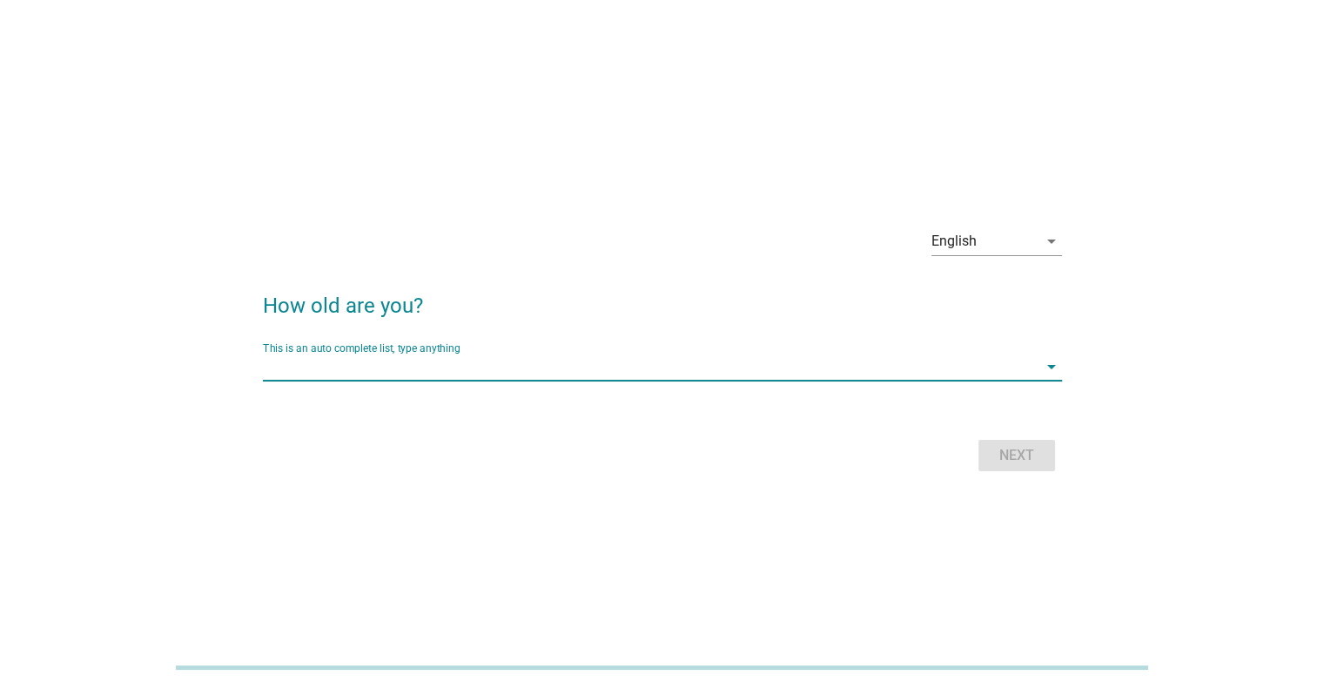
click at [575, 371] on input "This is an auto complete list, type anything" at bounding box center [650, 367] width 775 height 28
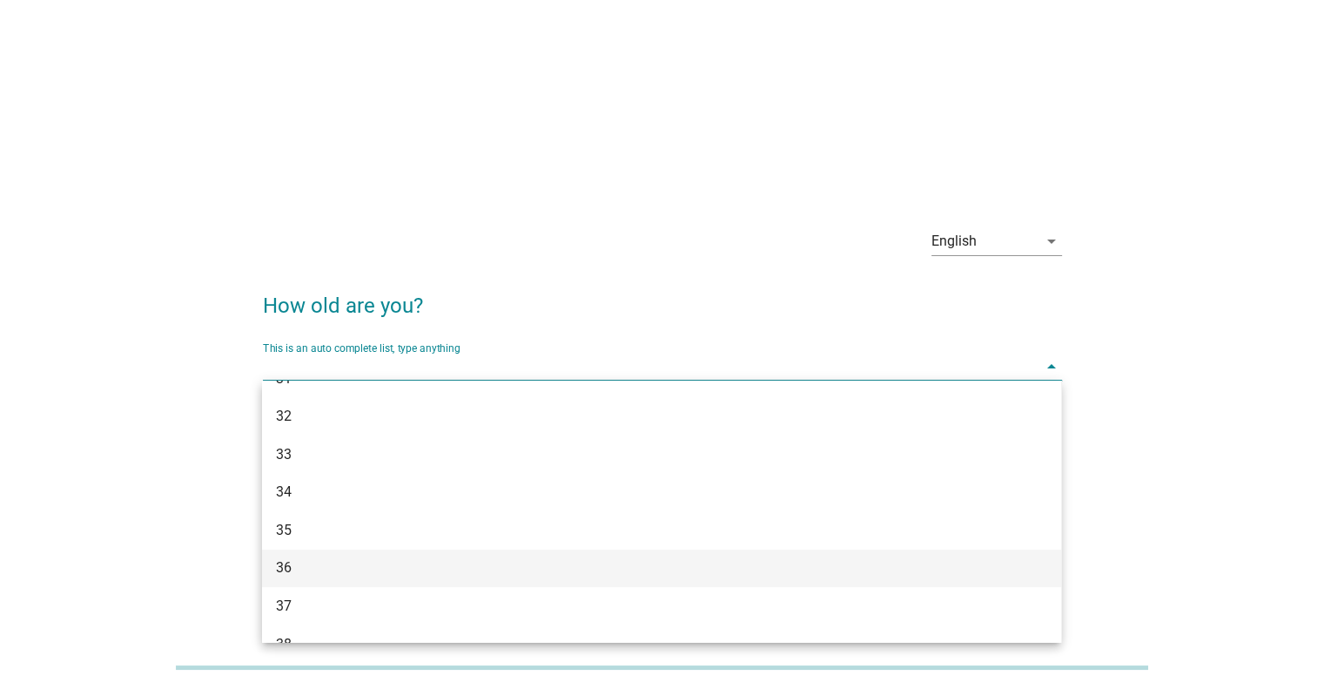
scroll to position [522, 0]
click at [358, 570] on div "36" at bounding box center [629, 566] width 707 height 21
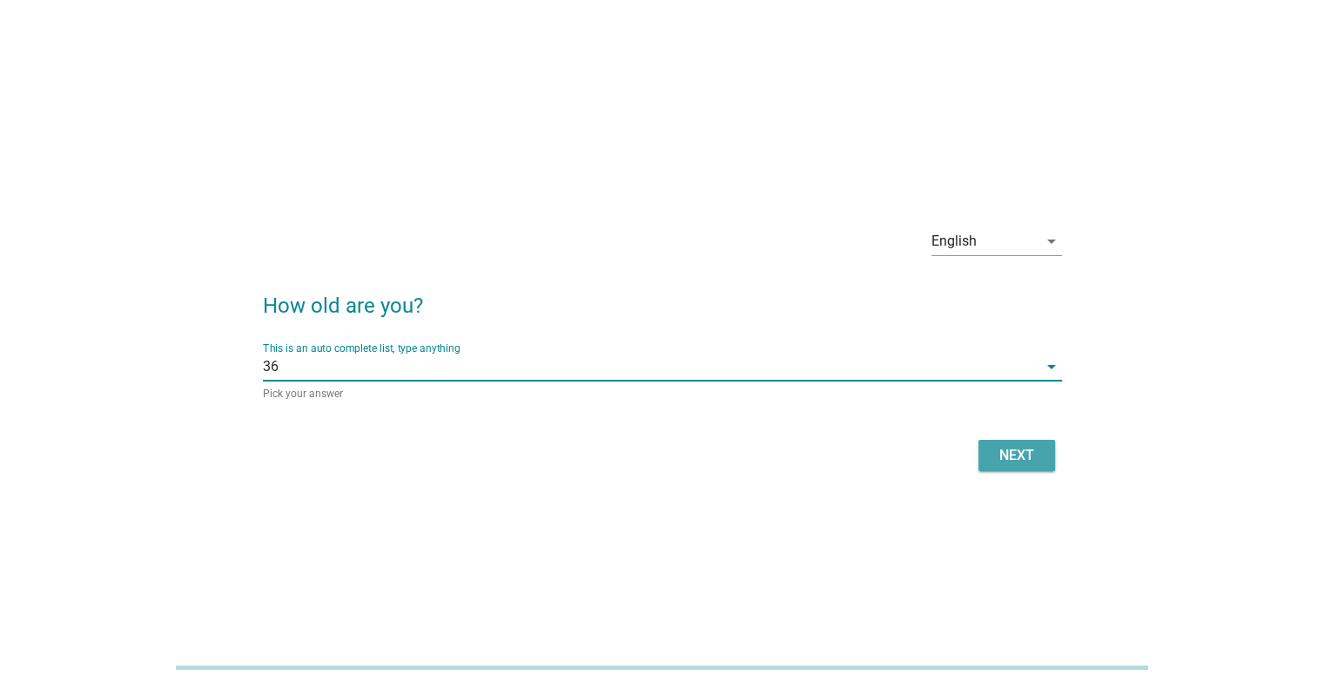
click at [1040, 455] on div "Next" at bounding box center [1017, 455] width 49 height 21
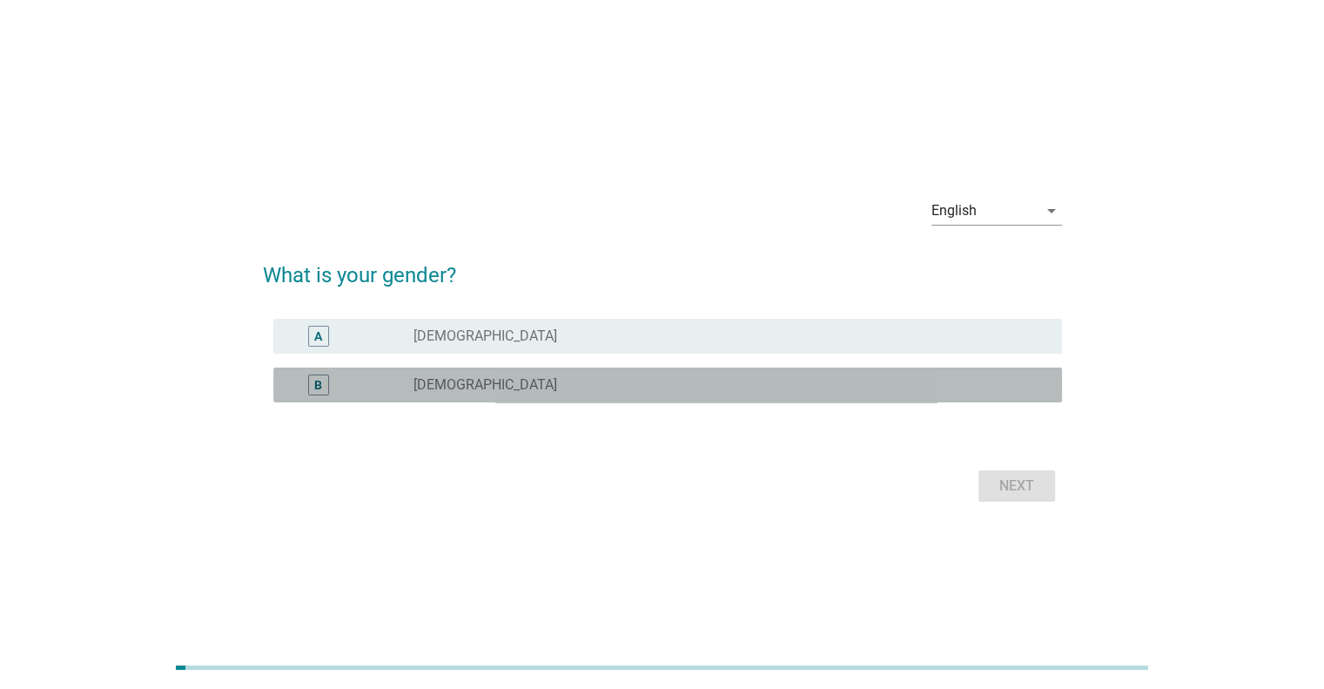
click at [501, 368] on div "B radio_button_unchecked [DEMOGRAPHIC_DATA]" at bounding box center [667, 384] width 789 height 35
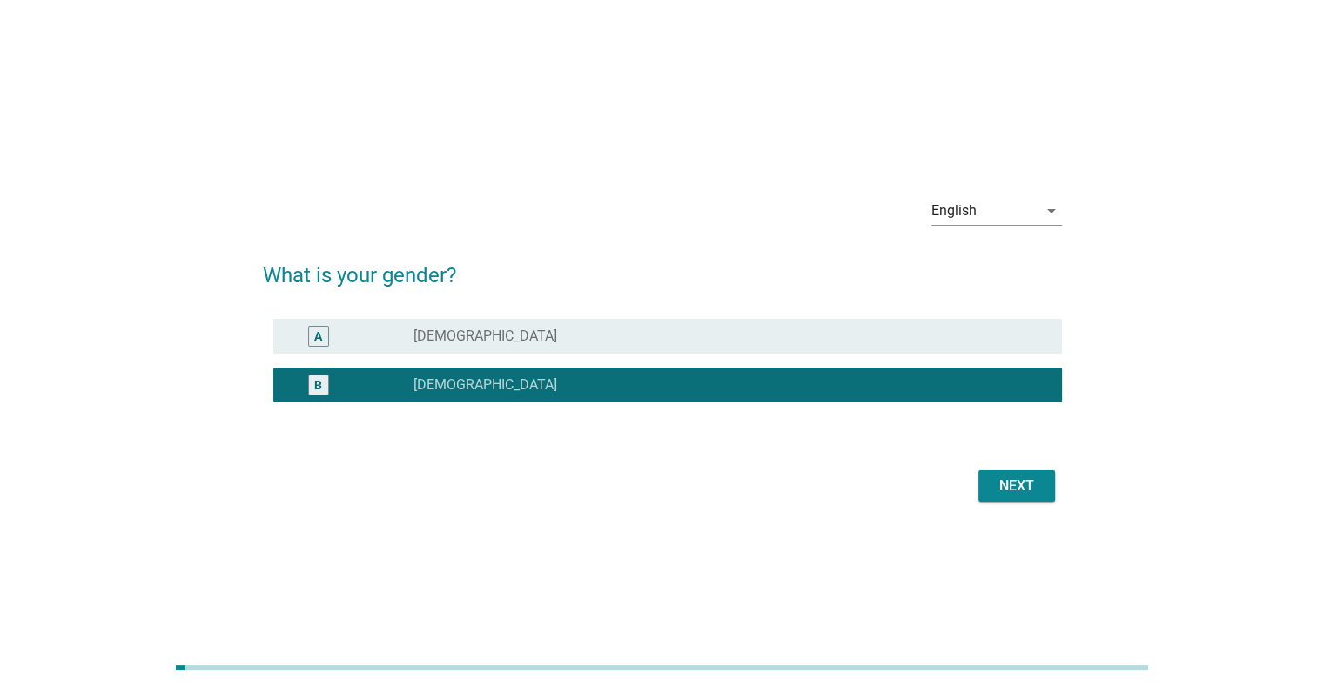
click at [1012, 493] on div "Next" at bounding box center [1017, 485] width 49 height 21
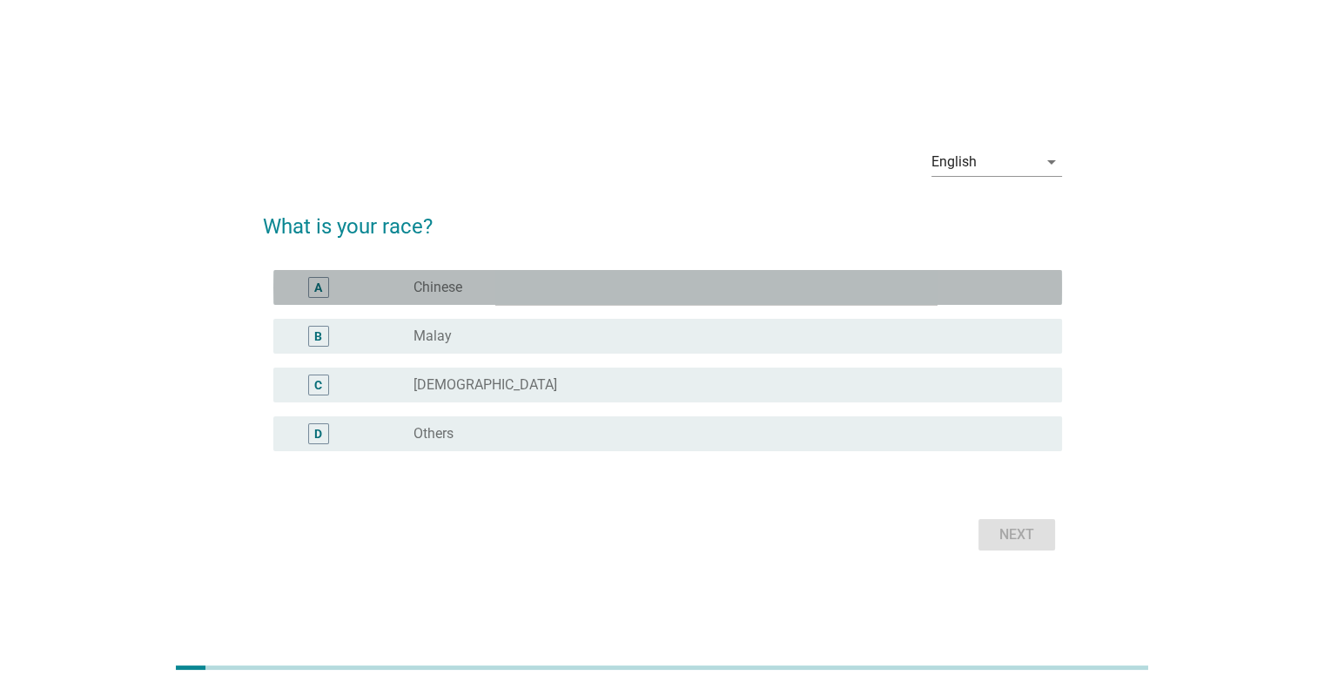
click at [514, 292] on div "radio_button_unchecked Chinese" at bounding box center [724, 287] width 620 height 17
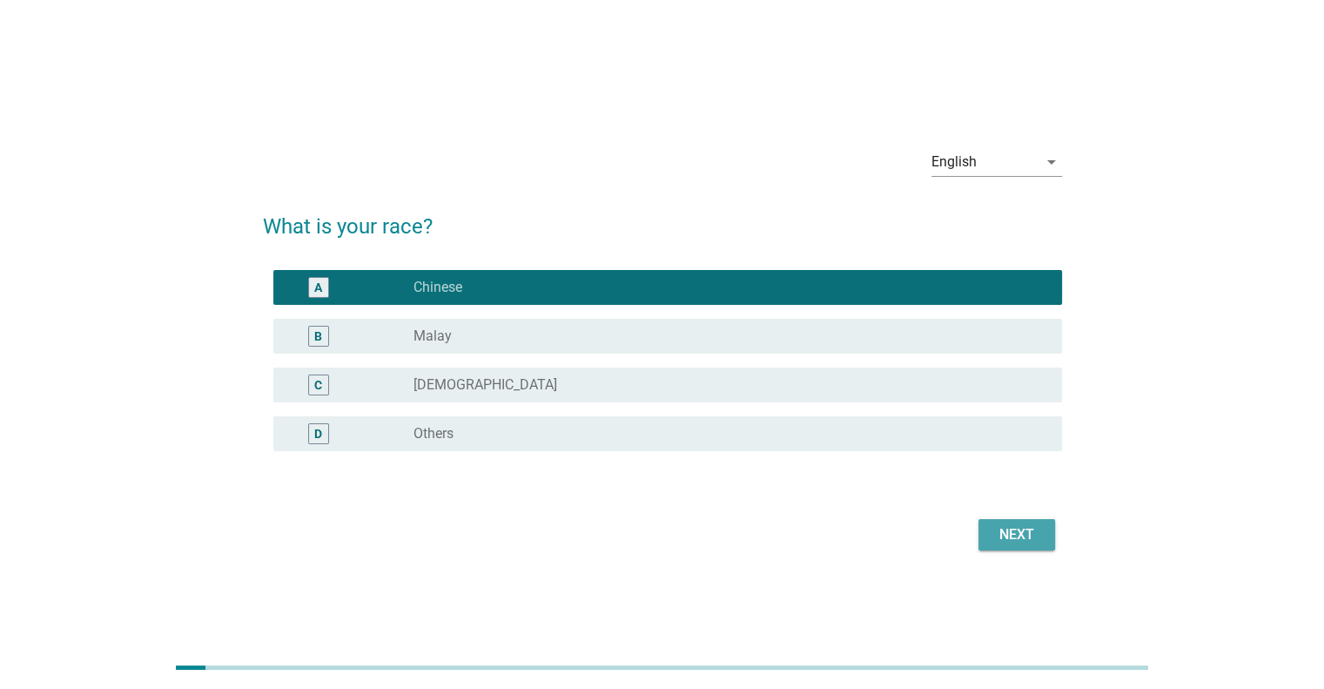
click at [1027, 532] on div "Next" at bounding box center [1017, 534] width 49 height 21
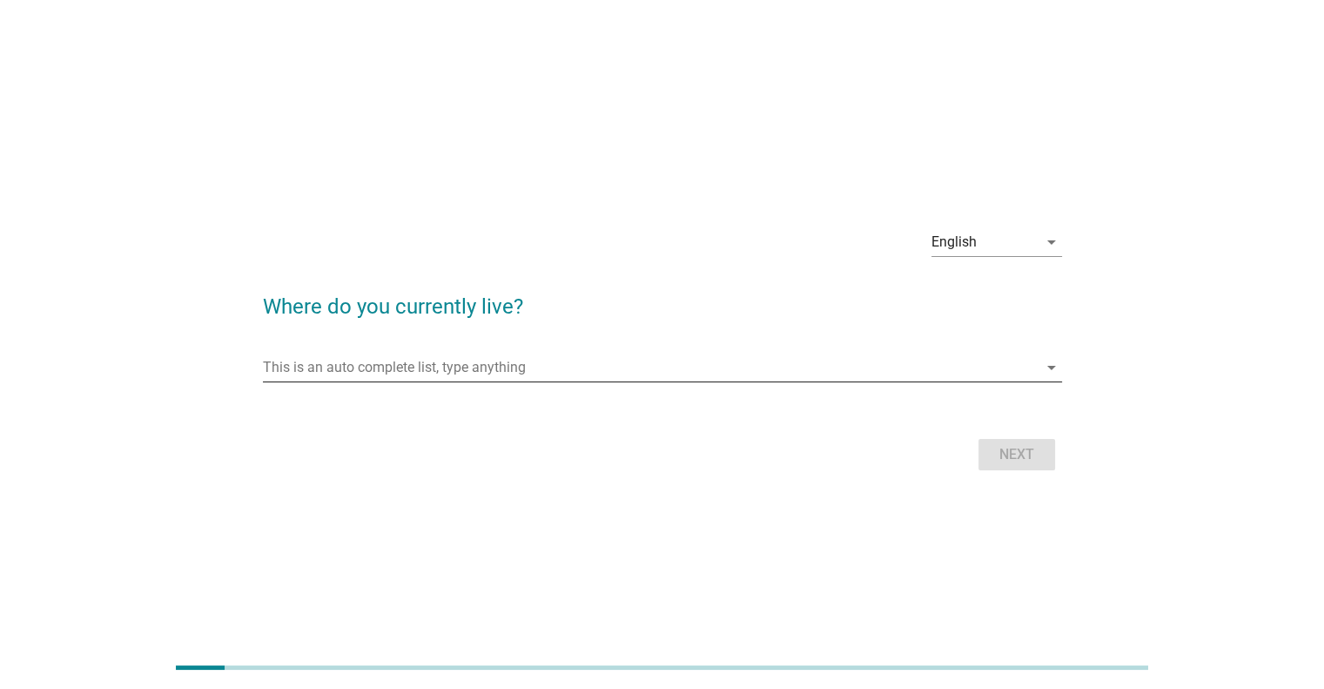
drag, startPoint x: 759, startPoint y: 355, endPoint x: 749, endPoint y: 375, distance: 22.6
click at [749, 375] on input "This is an auto complete list, type anything" at bounding box center [650, 367] width 775 height 28
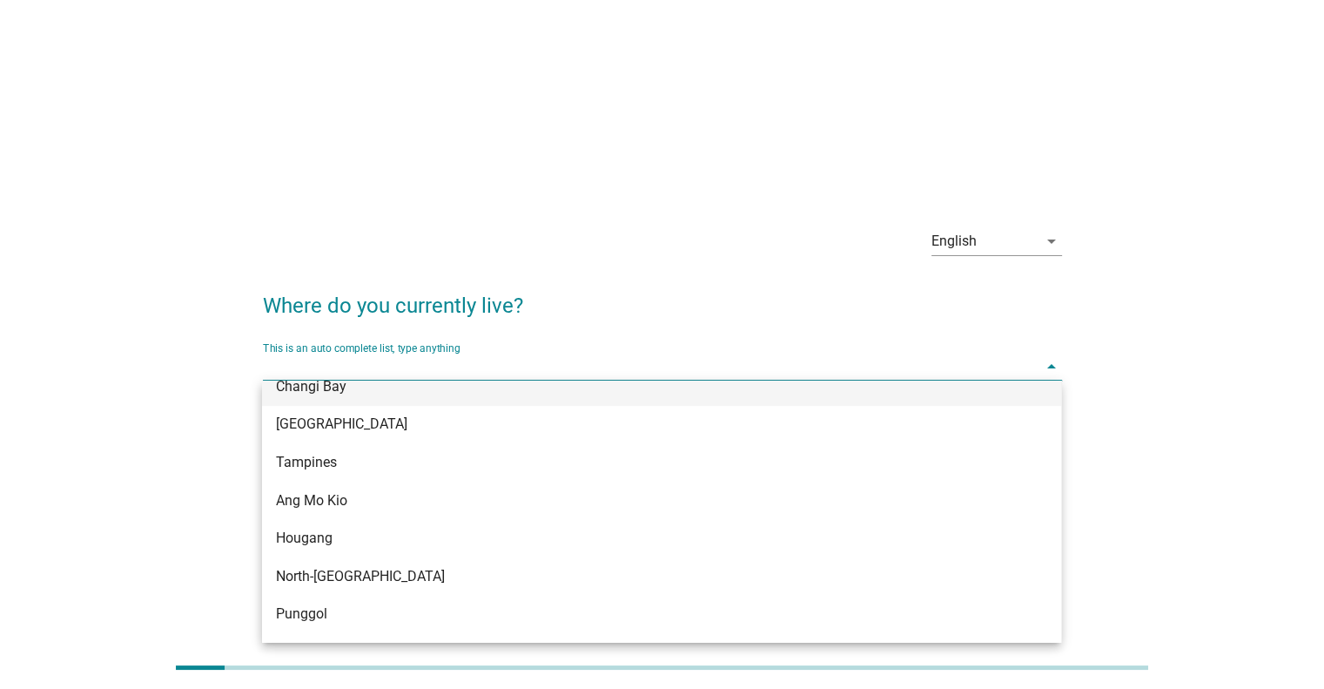
scroll to position [1219, 0]
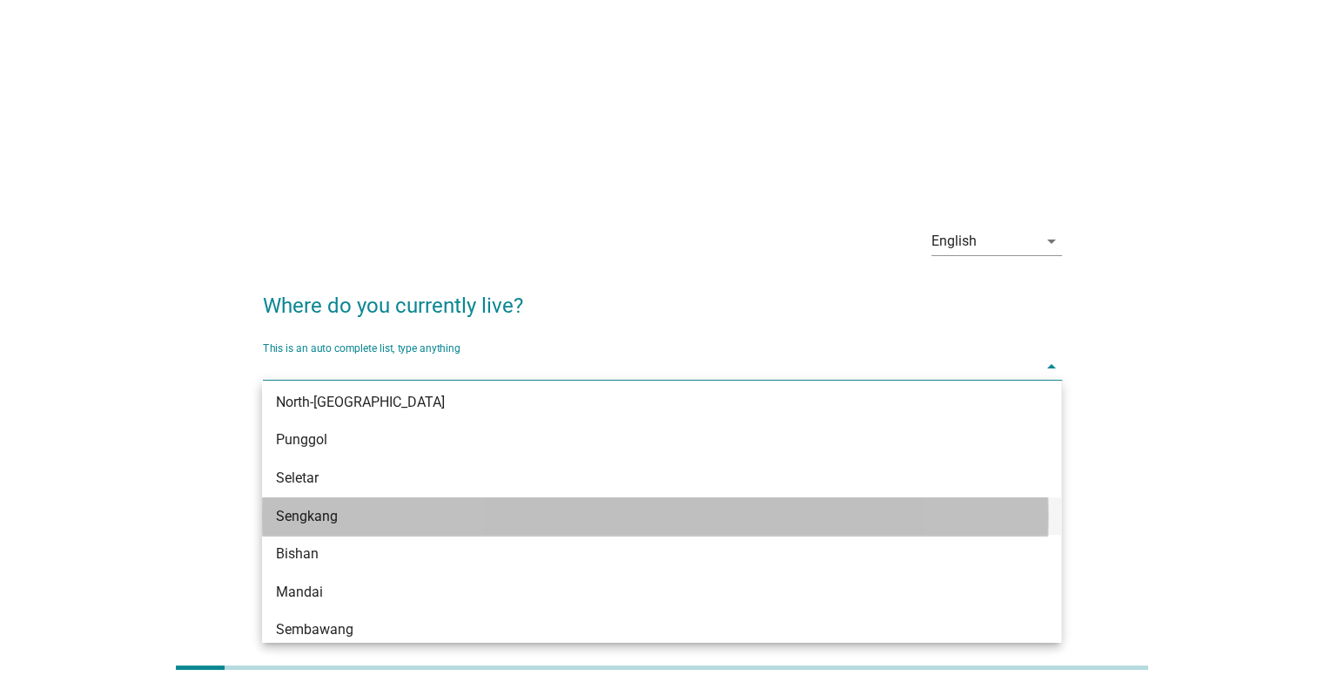
click at [450, 520] on div "Sengkang" at bounding box center [629, 516] width 707 height 21
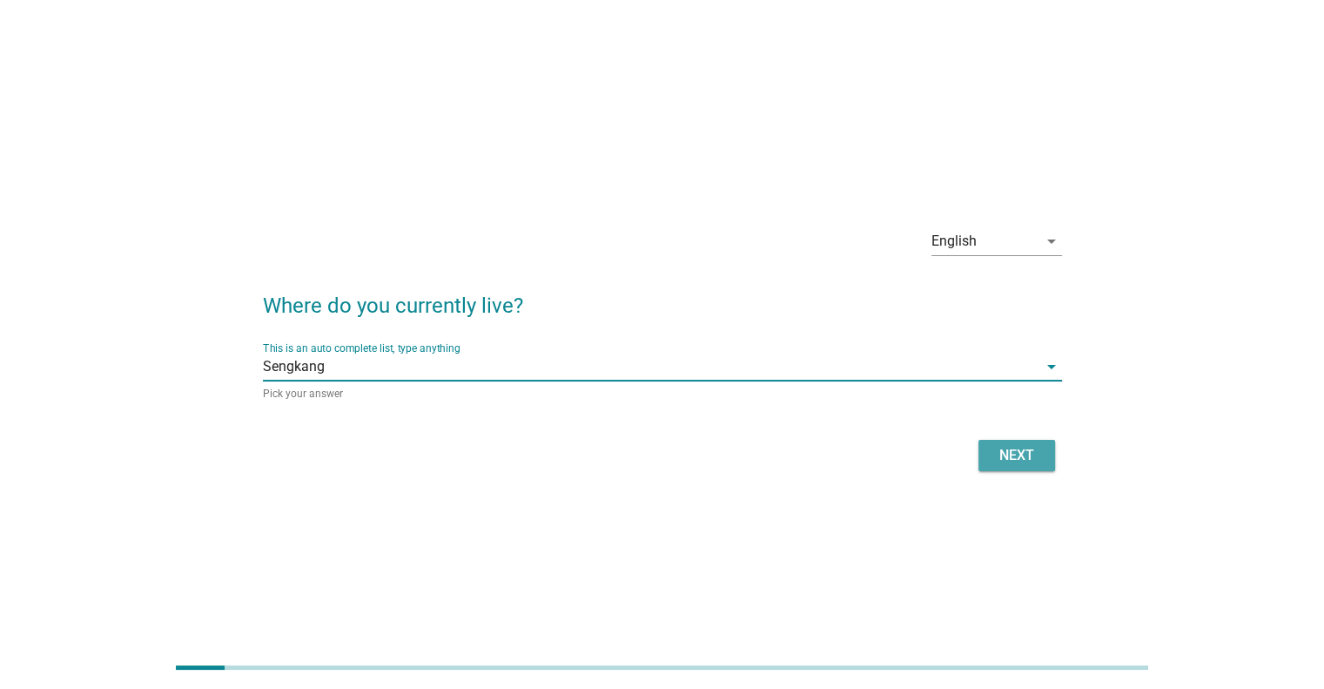
click at [1008, 451] on div "Next" at bounding box center [1017, 455] width 49 height 21
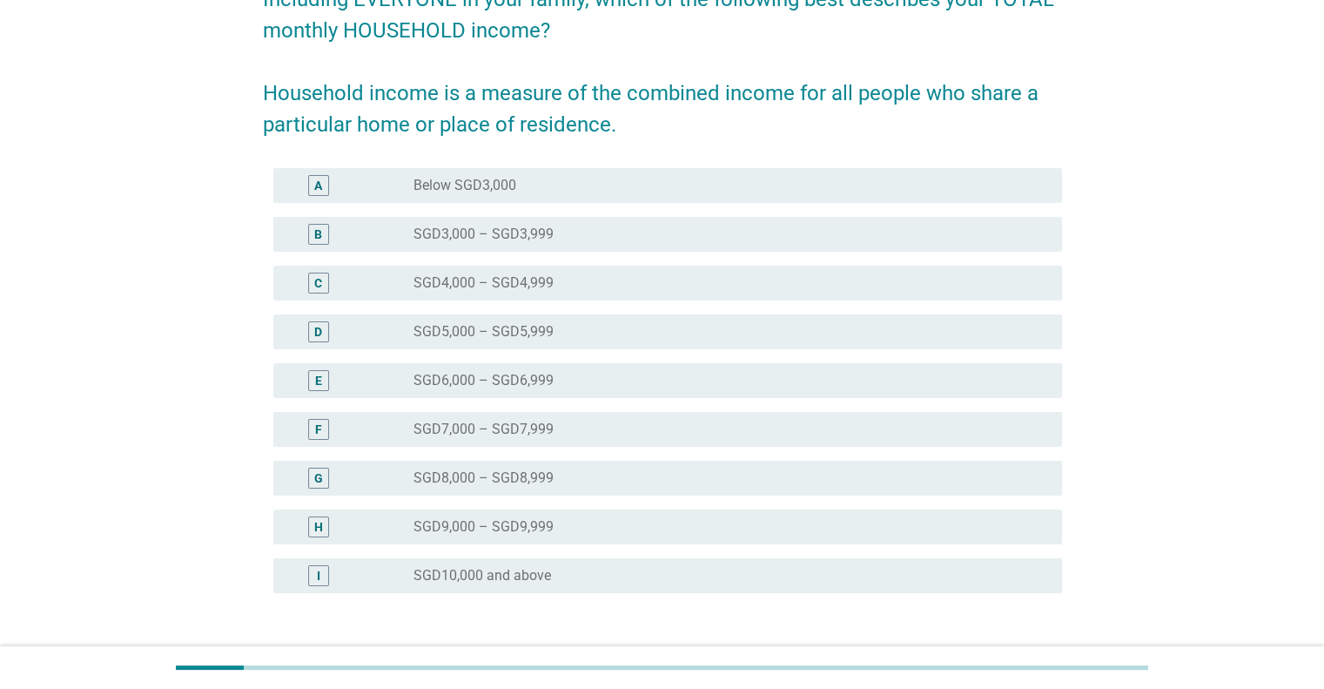
scroll to position [174, 0]
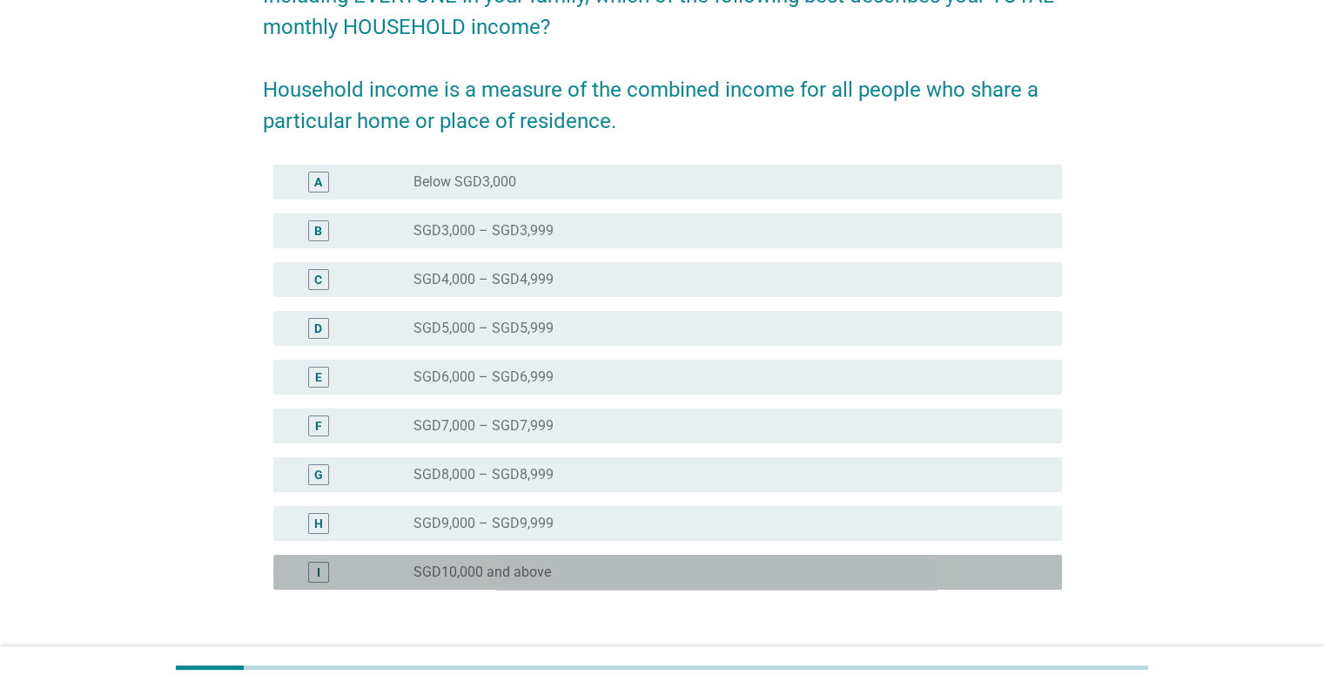
click at [515, 565] on label "SGD10,000 and above" at bounding box center [483, 571] width 138 height 17
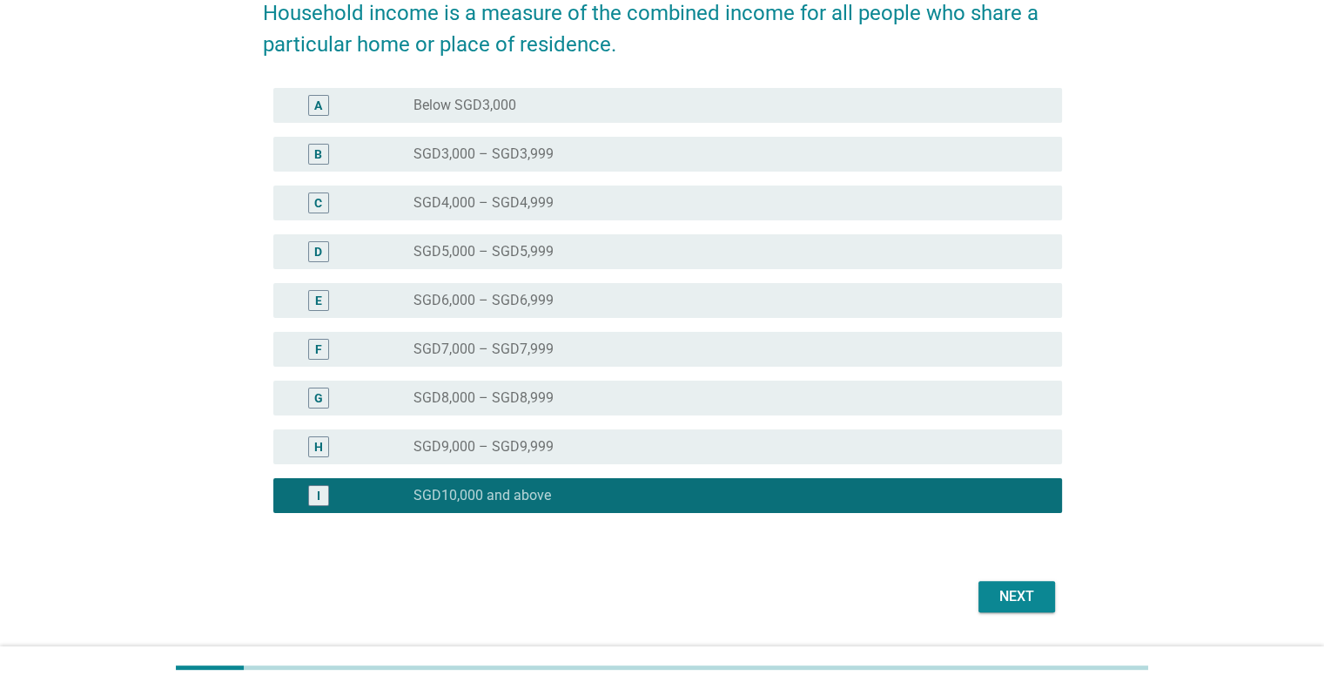
scroll to position [299, 0]
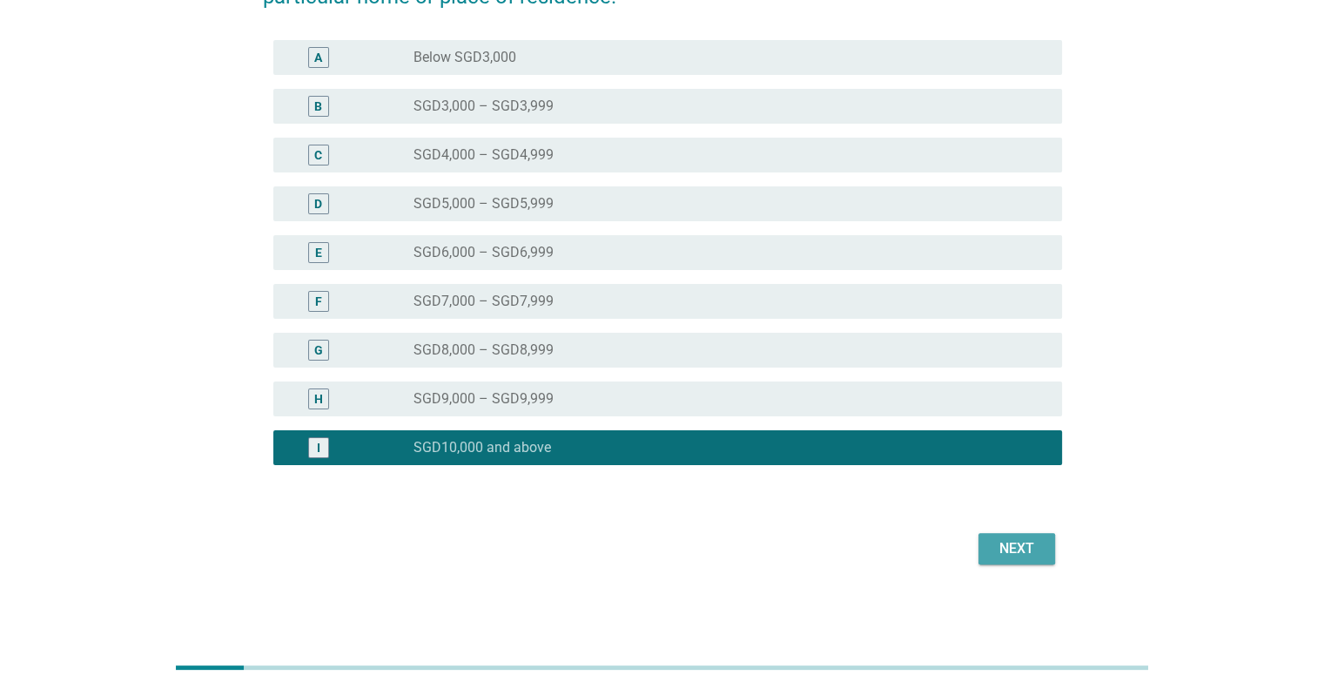
click at [1010, 556] on div "Next" at bounding box center [1017, 548] width 49 height 21
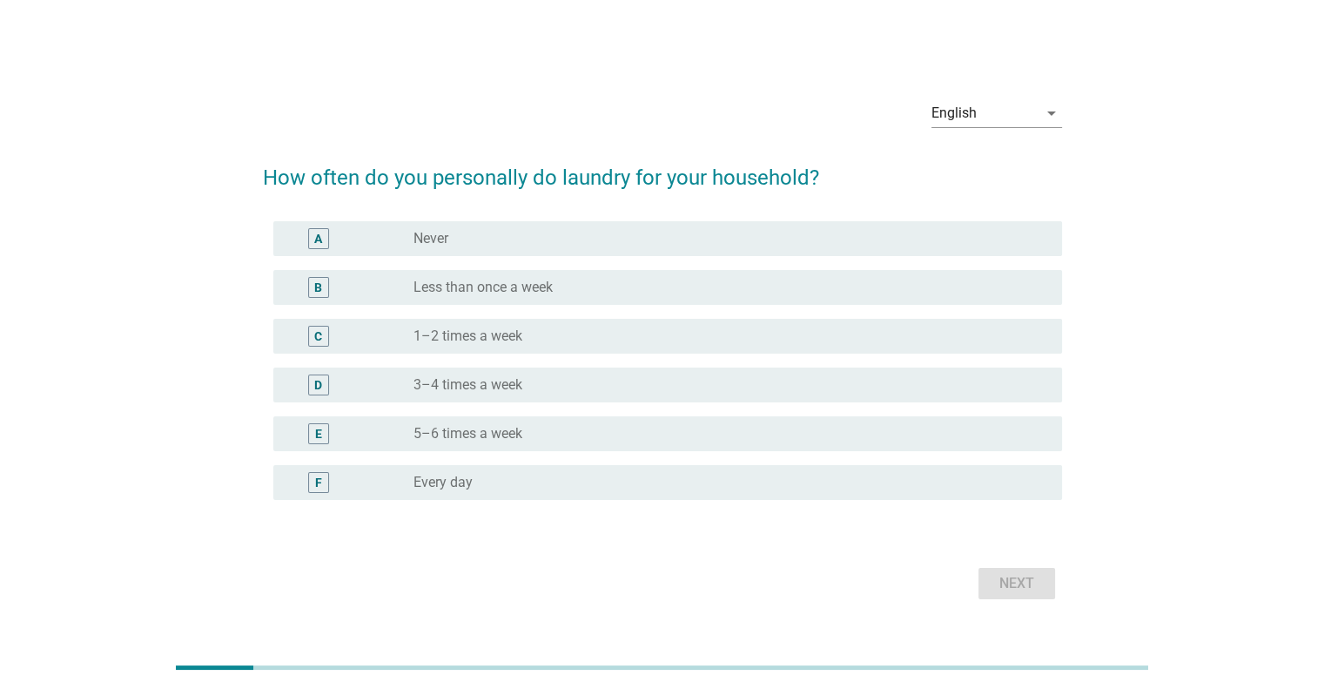
click at [531, 333] on div "radio_button_unchecked 1–2 times a week" at bounding box center [724, 335] width 620 height 17
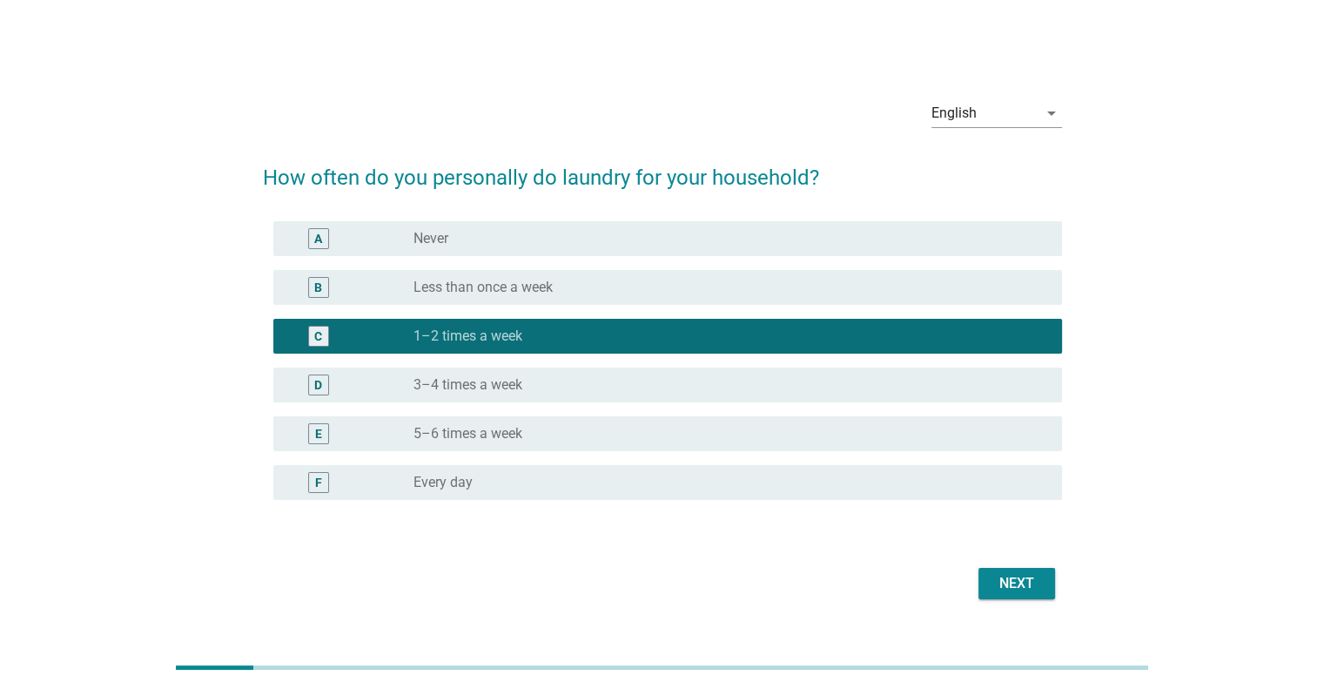
click at [1006, 584] on div "Next" at bounding box center [1017, 583] width 49 height 21
